Goal: Check status

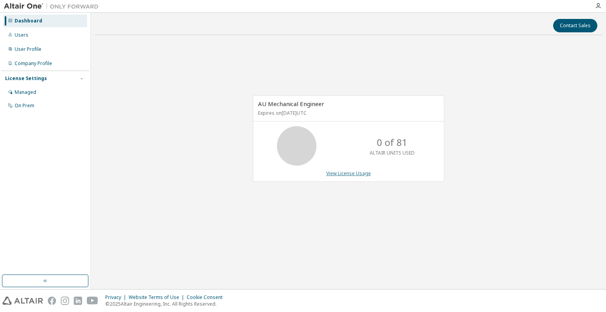
click at [345, 171] on link "View License Usage" at bounding box center [348, 173] width 45 height 7
